Goal: Task Accomplishment & Management: Use online tool/utility

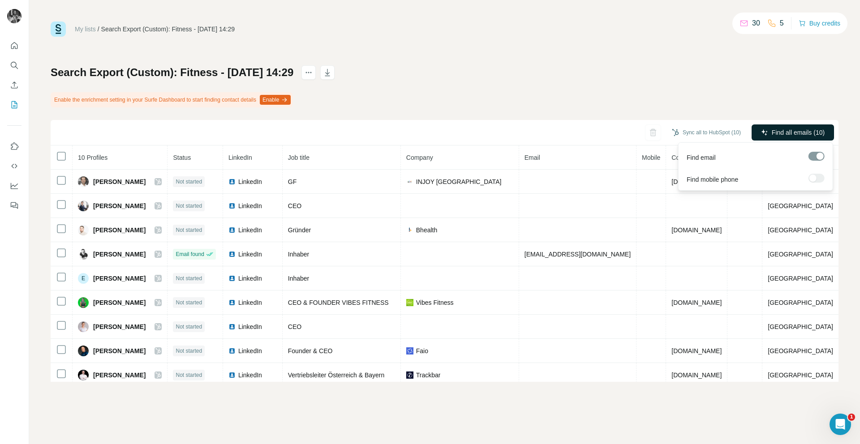
click at [779, 135] on span "Find all emails (10)" at bounding box center [798, 132] width 53 height 9
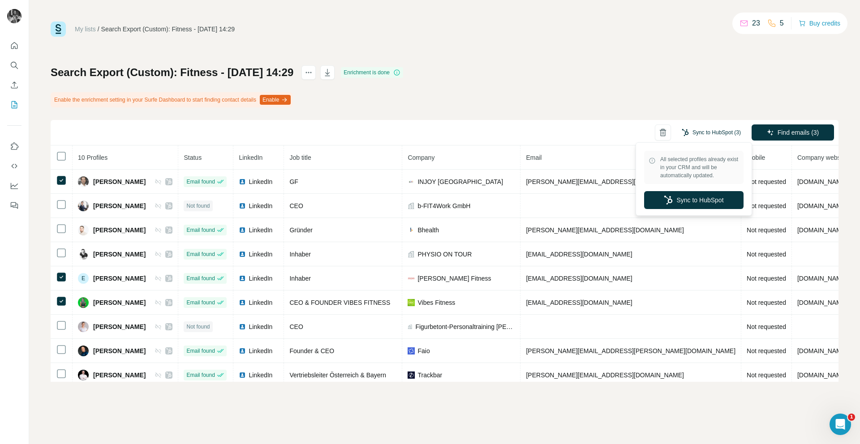
click at [706, 133] on button "Sync to HubSpot (3)" at bounding box center [712, 132] width 72 height 13
click at [707, 198] on button "Sync to HubSpot" at bounding box center [693, 200] width 99 height 18
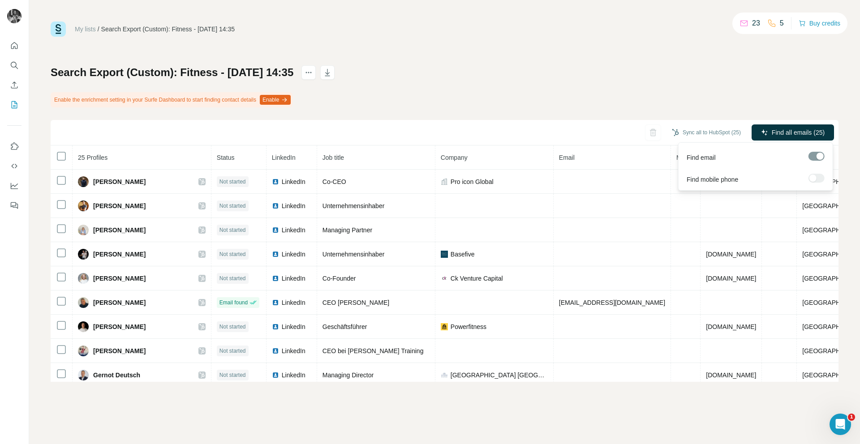
click at [788, 135] on span "Find all emails (25)" at bounding box center [798, 132] width 53 height 9
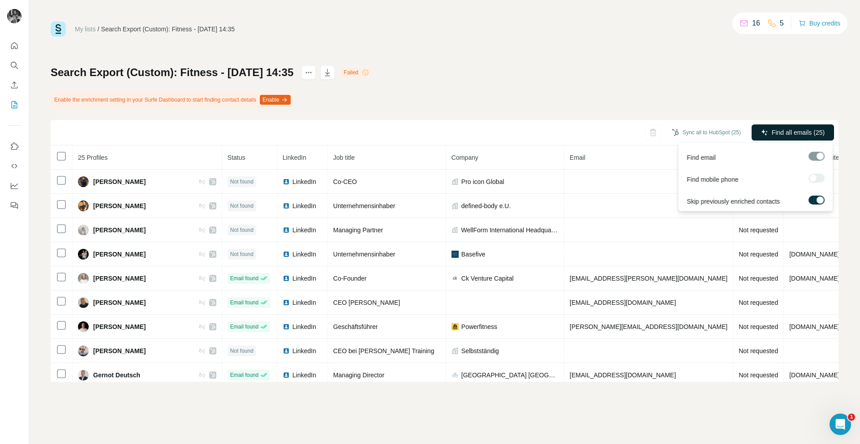
click at [779, 138] on button "Find all emails (25)" at bounding box center [793, 133] width 82 height 16
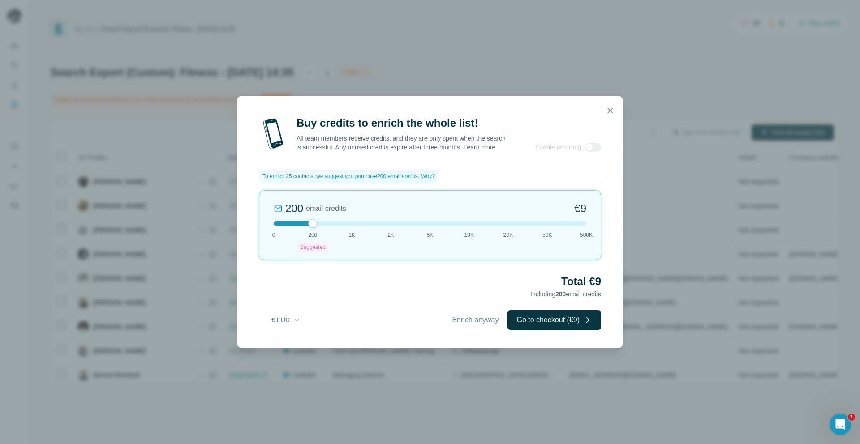
click at [610, 106] on icon "button" at bounding box center [610, 110] width 9 height 9
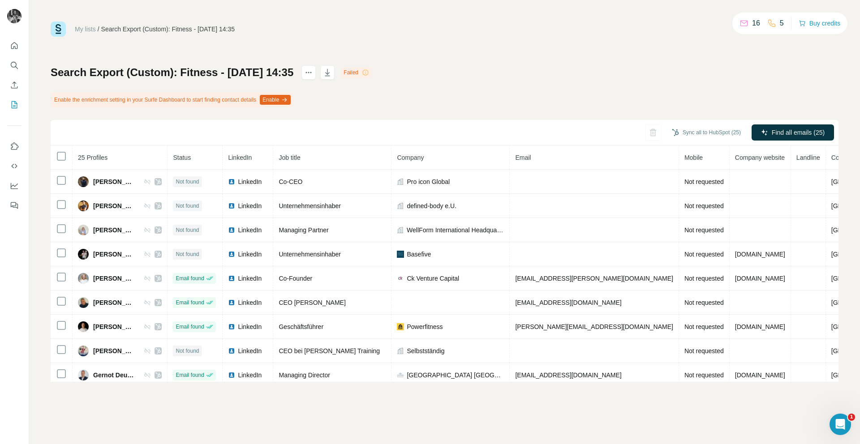
click at [694, 59] on div "My lists / Search Export (Custom): Fitness - [DATE] 14:35 16 5 Buy credits Sear…" at bounding box center [445, 202] width 788 height 361
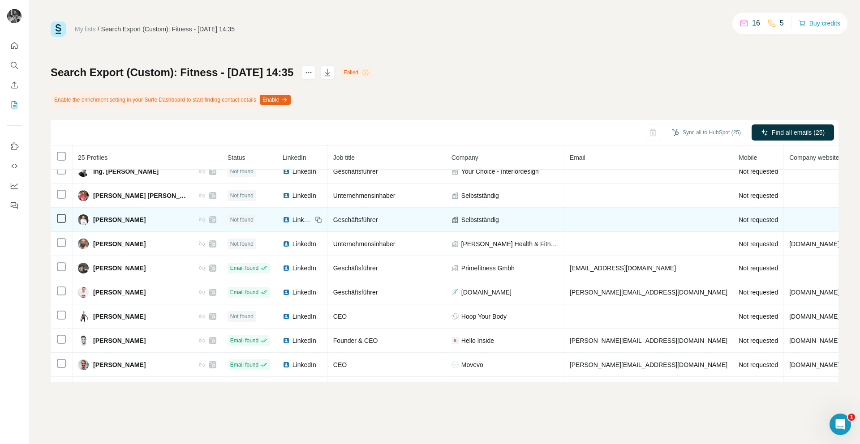
scroll to position [397, 0]
